Goal: Browse casually

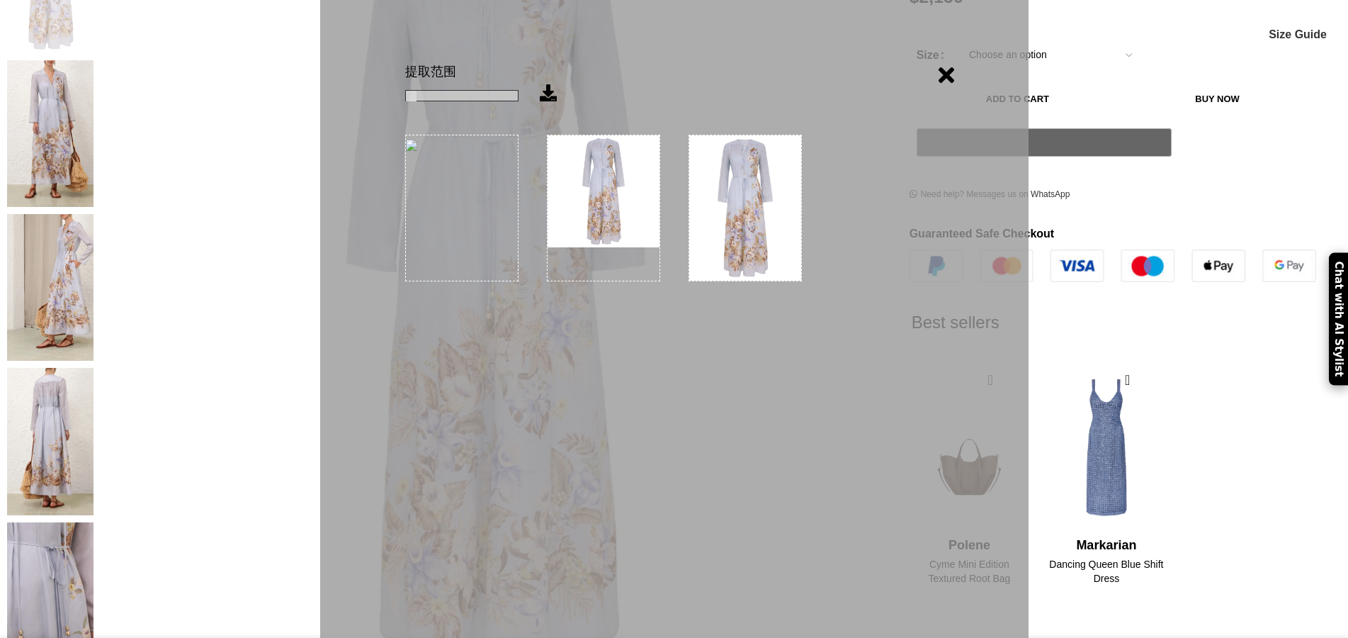
scroll to position [0, 309]
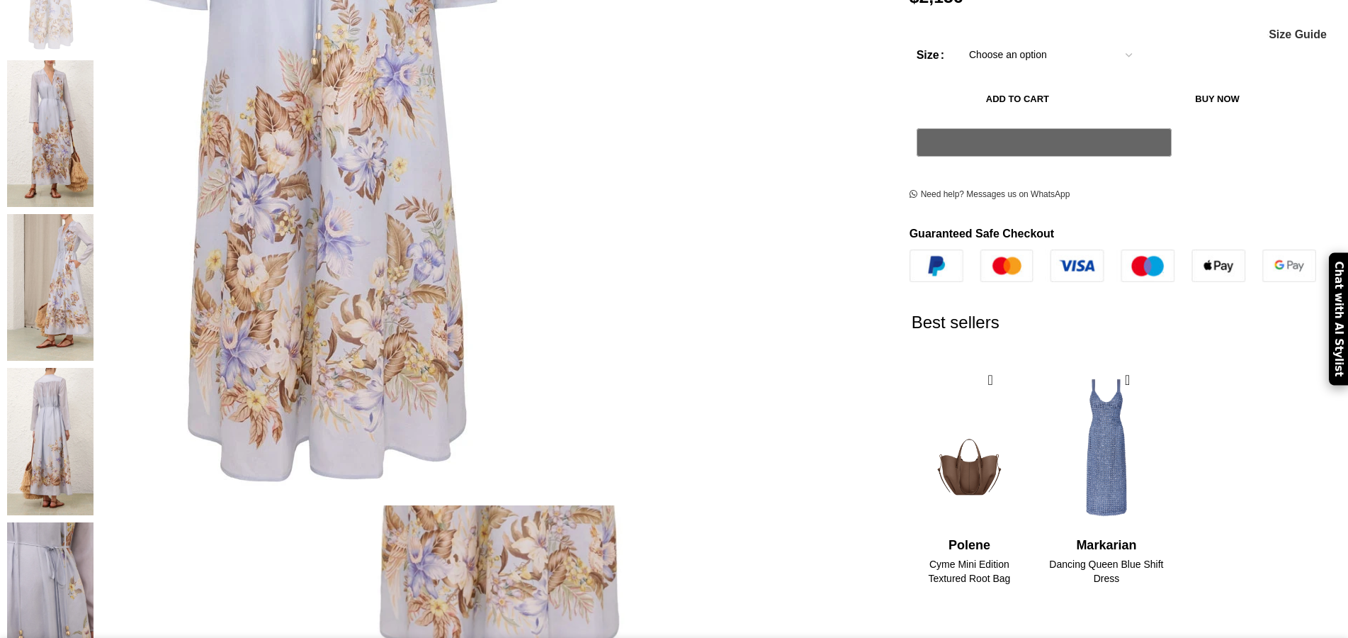
click at [365, 232] on img at bounding box center [323, 44] width 708 height 921
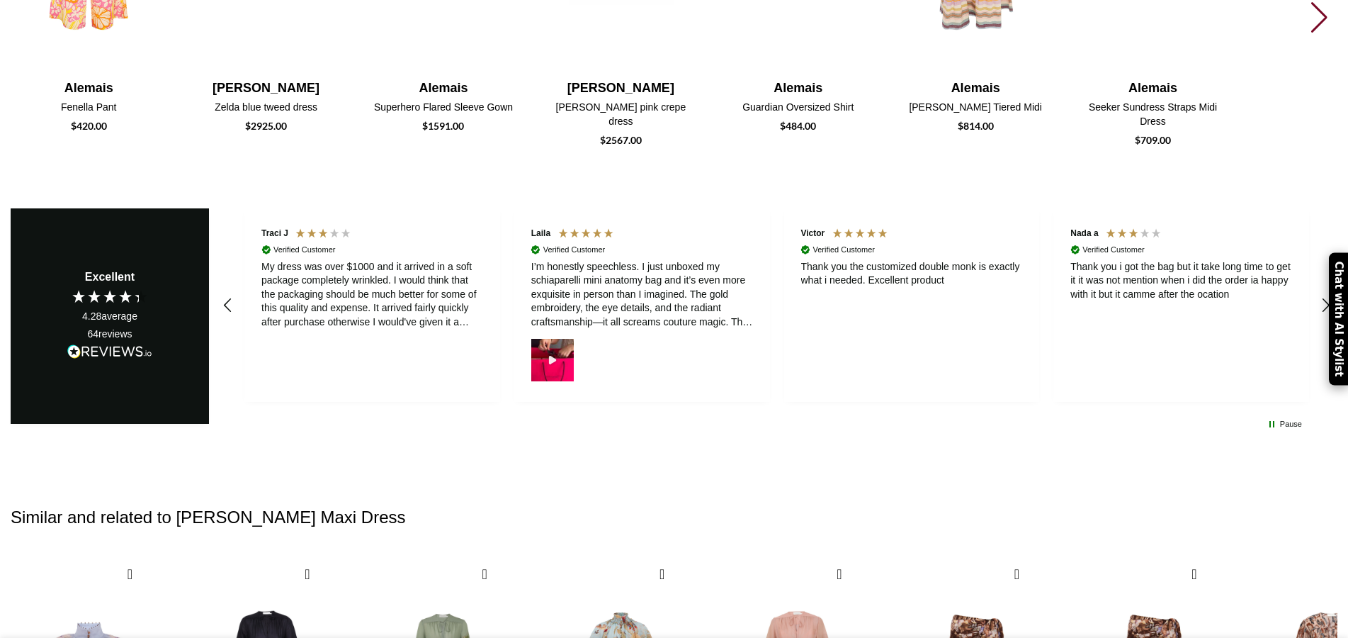
scroll to position [299, 0]
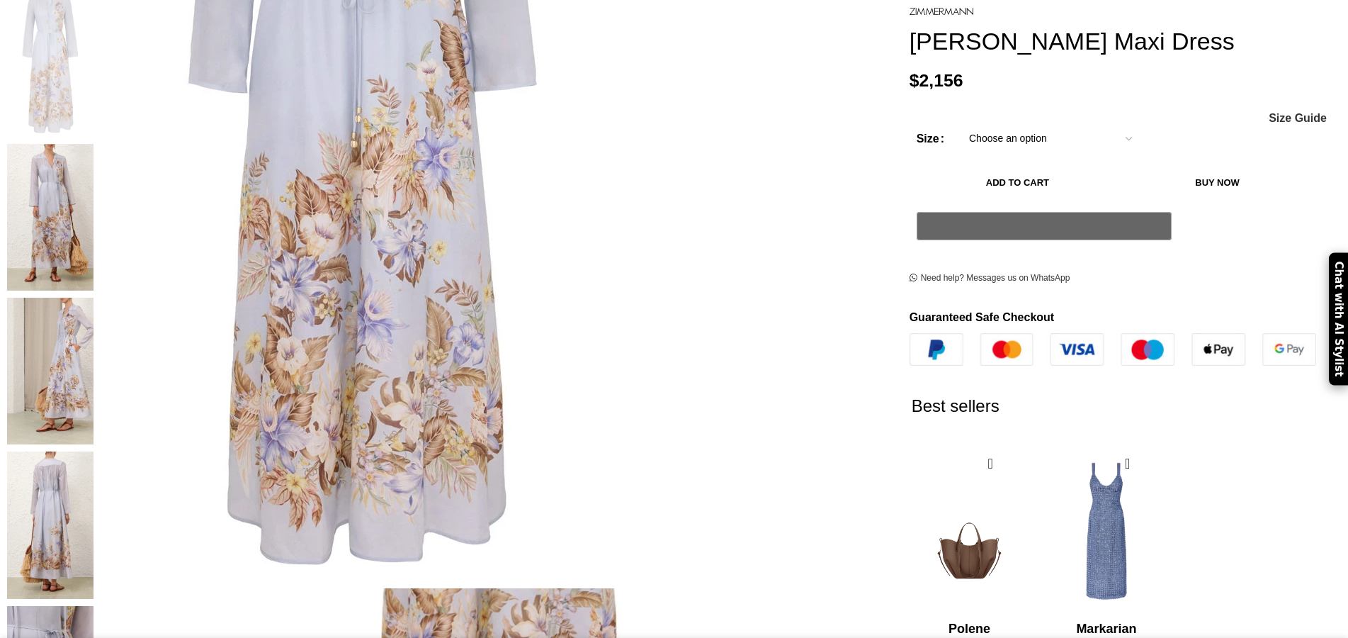
click at [283, 317] on img at bounding box center [363, 127] width 708 height 921
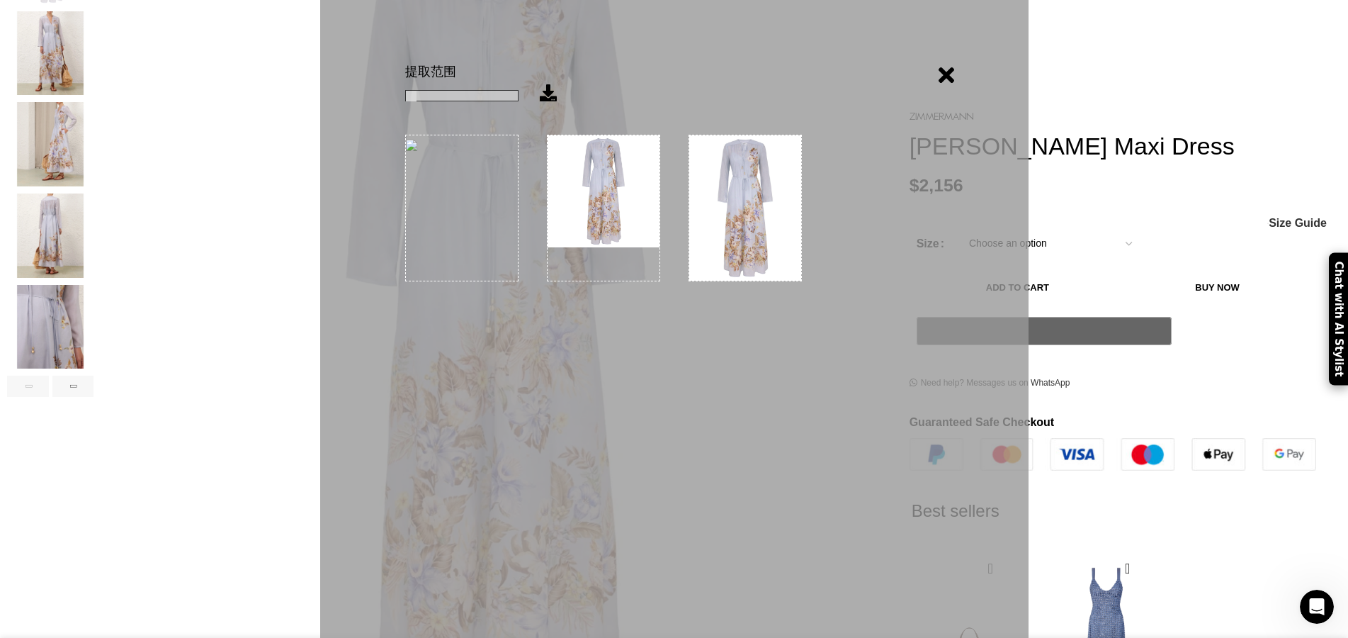
scroll to position [0, 0]
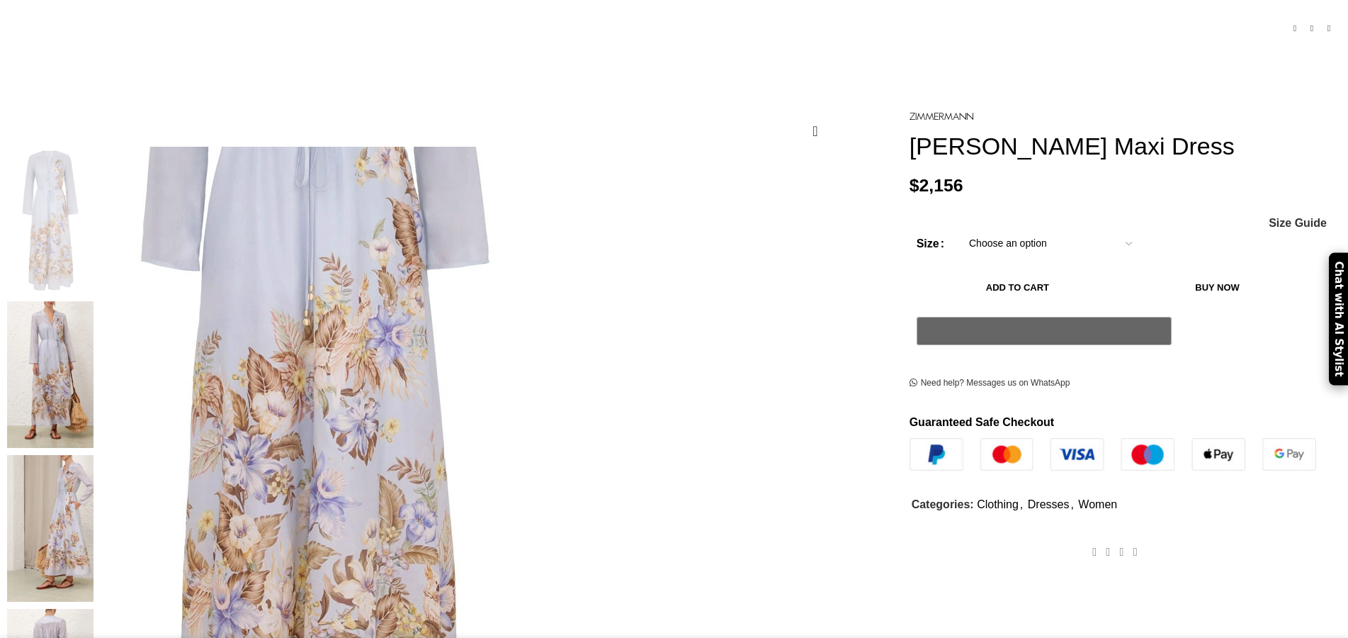
scroll to position [142, 0]
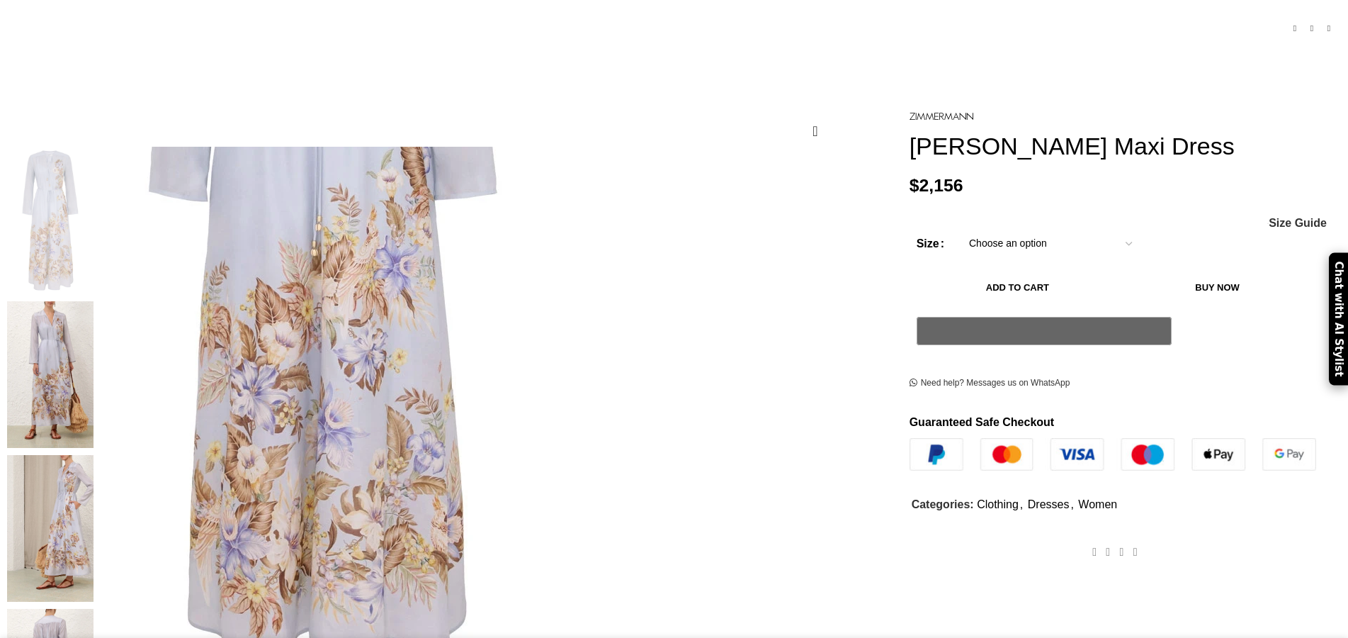
click at [365, 526] on img at bounding box center [323, 235] width 708 height 921
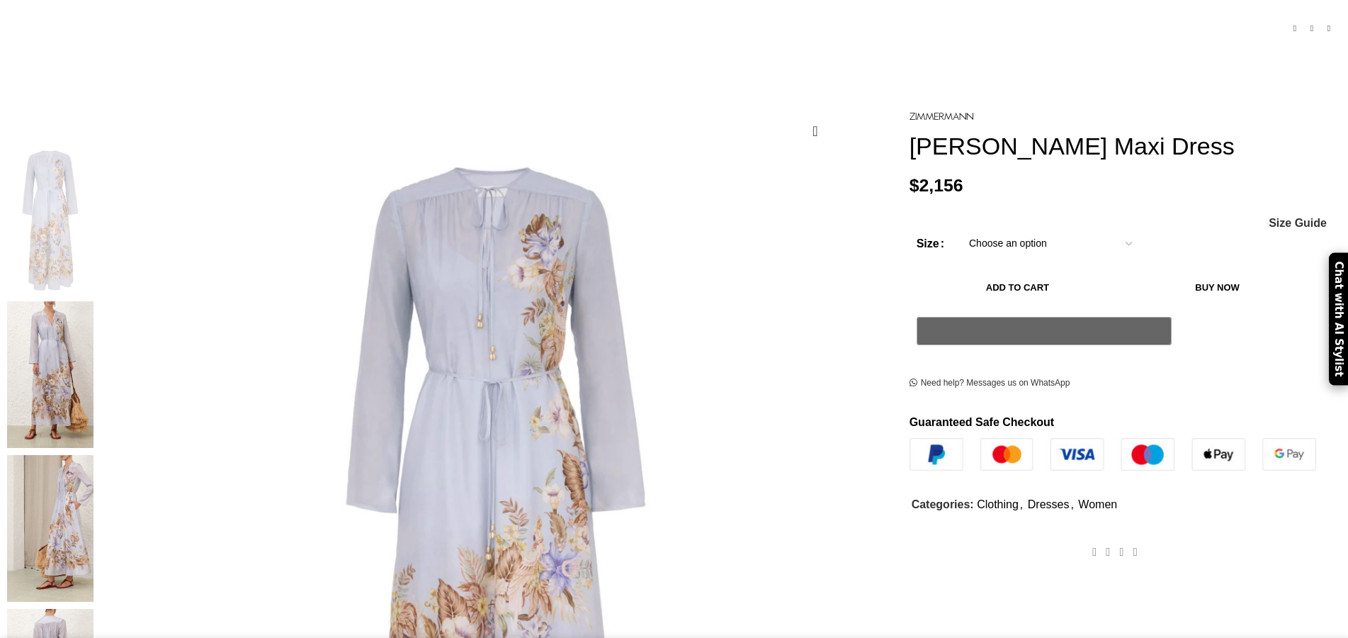
click at [48, 455] on img at bounding box center [50, 528] width 86 height 147
click at [45, 301] on img at bounding box center [50, 374] width 86 height 147
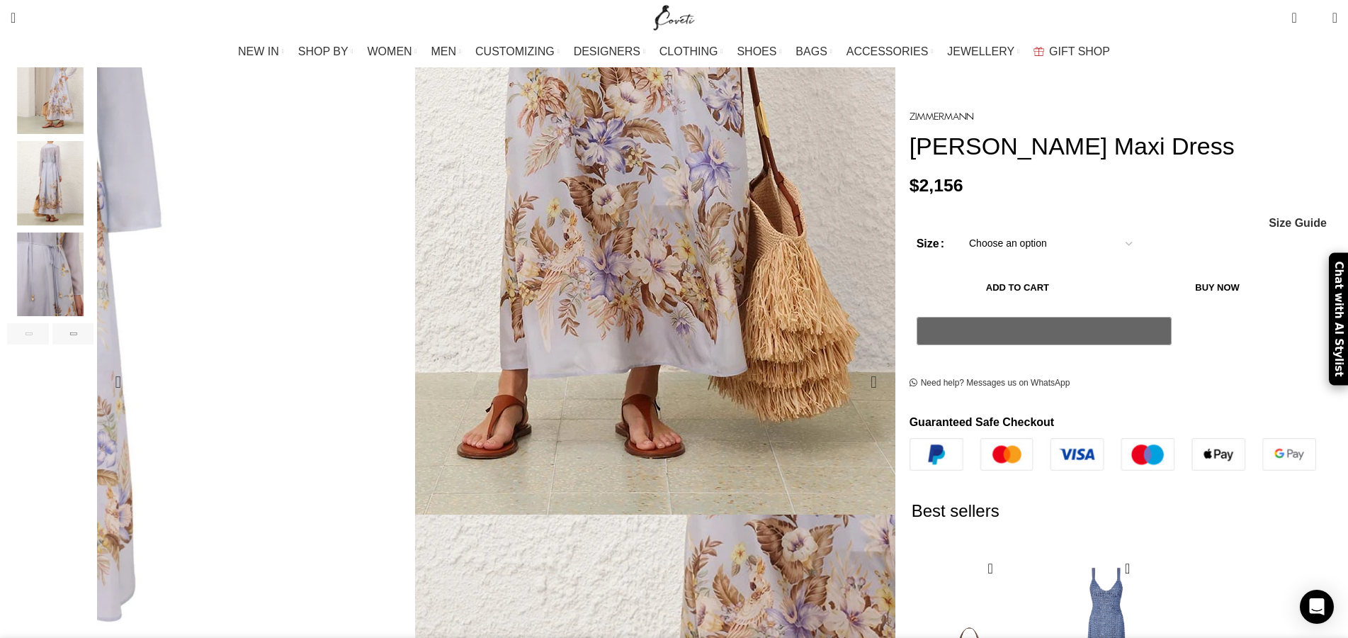
scroll to position [425, 0]
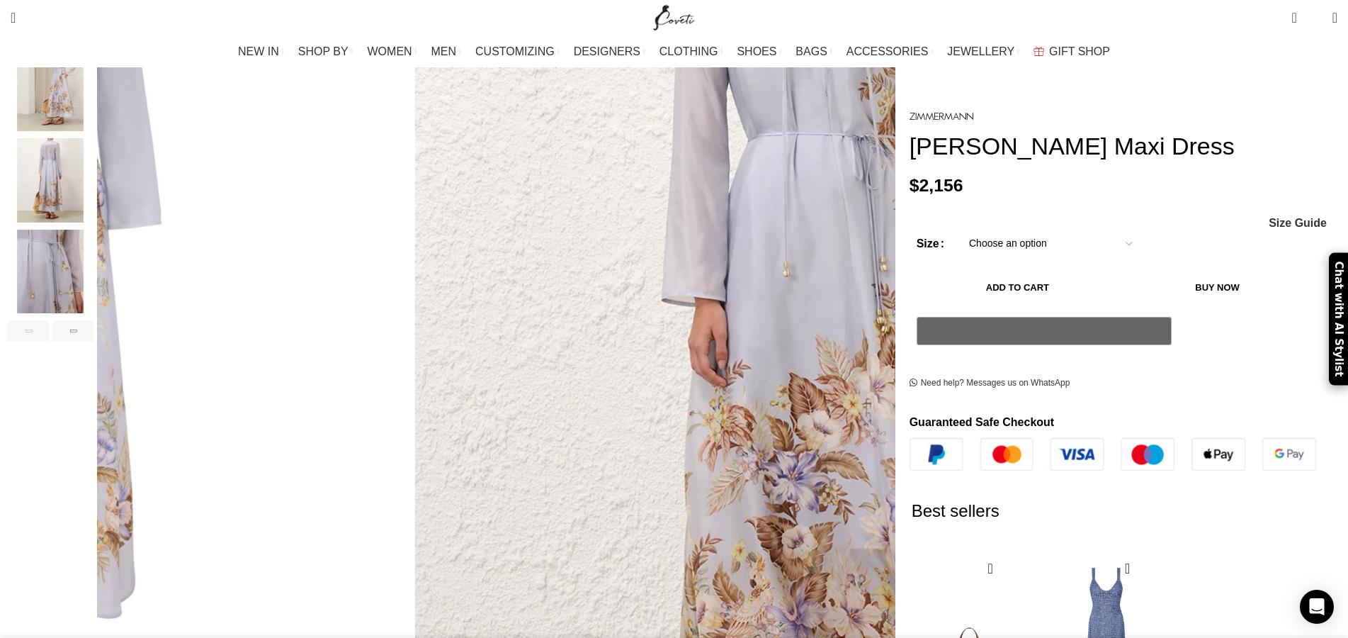
click at [41, 169] on img "4 / 9" at bounding box center [50, 180] width 86 height 84
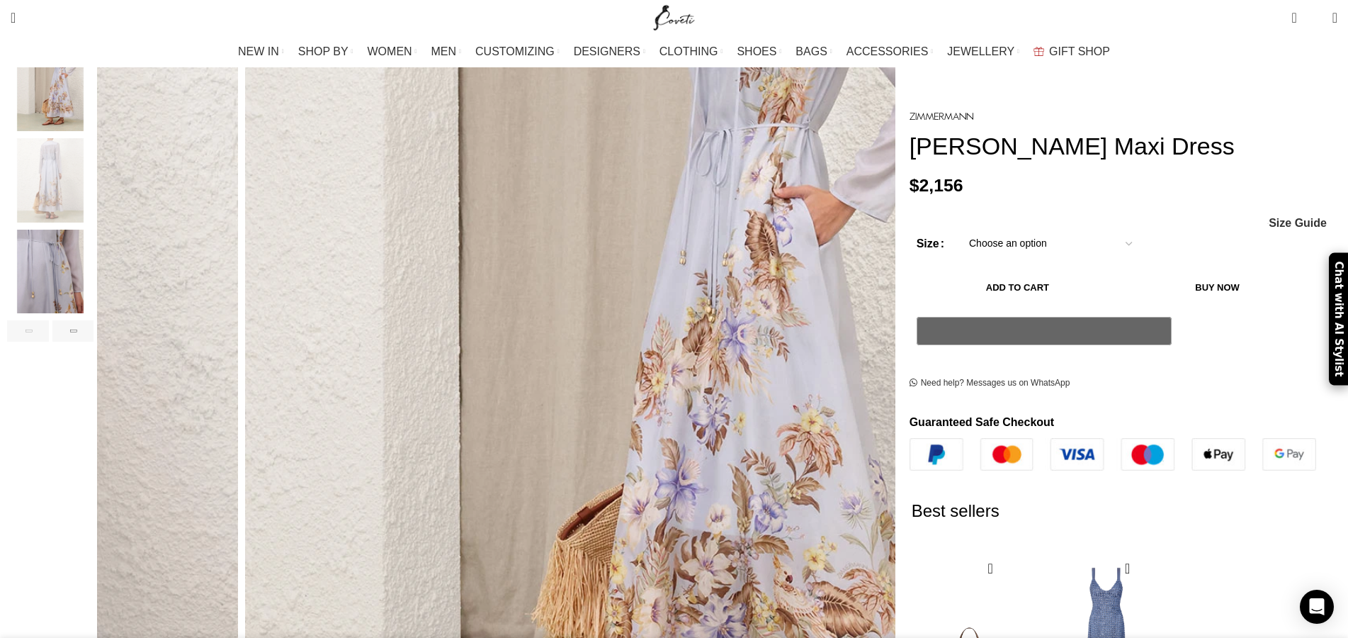
scroll to position [0, 2317]
